Goal: Navigation & Orientation: Understand site structure

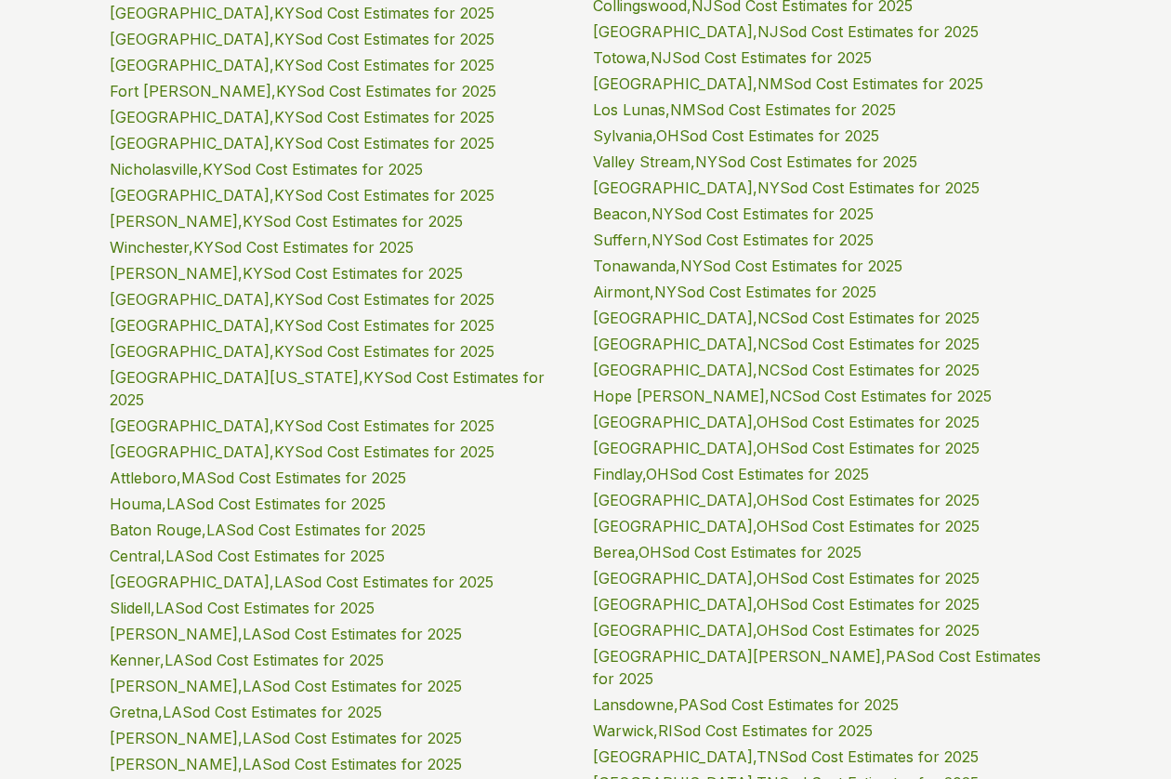
scroll to position [42232, 0]
